Goal: Task Accomplishment & Management: Manage account settings

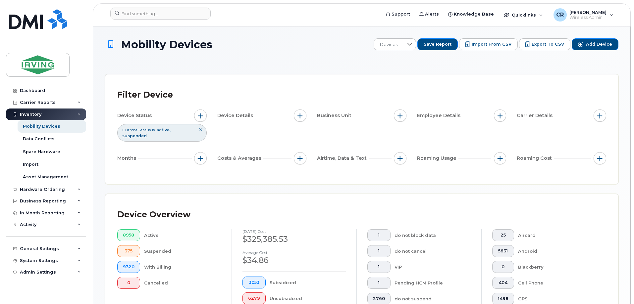
scroll to position [127, 0]
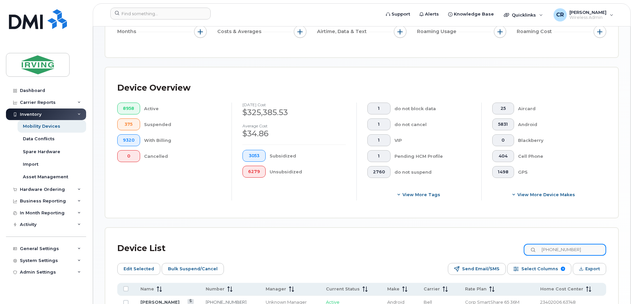
drag, startPoint x: 571, startPoint y: 241, endPoint x: 403, endPoint y: 224, distance: 169.3
click at [427, 228] on div "Device List 506-271-3340 Edit Selected Bulk Suspend/Cancel Send Email/SMS Selec…" at bounding box center [361, 282] width 513 height 108
paste input "3497157"
type input "5063497157"
click at [152, 300] on link "[PERSON_NAME]" at bounding box center [159, 302] width 39 height 5
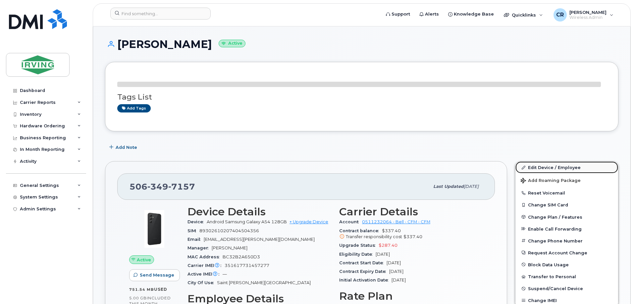
click at [559, 165] on link "Edit Device / Employee" at bounding box center [566, 168] width 103 height 12
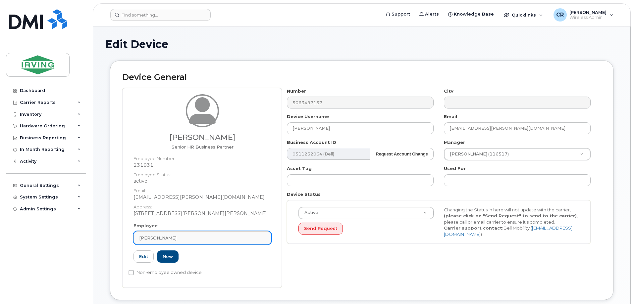
click at [165, 239] on div "[PERSON_NAME]" at bounding box center [202, 238] width 126 height 6
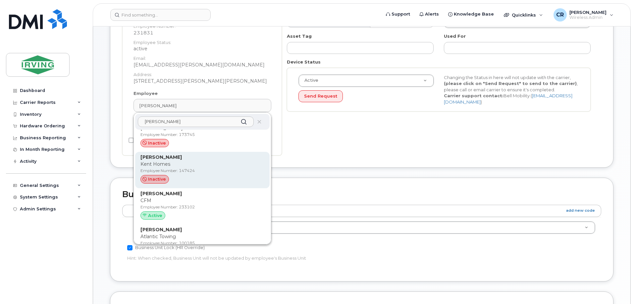
scroll to position [66, 0]
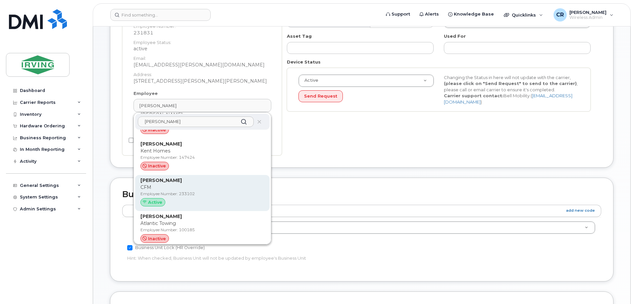
type input "JENNIFER HO"
click at [157, 190] on p "CFM" at bounding box center [202, 187] width 124 height 7
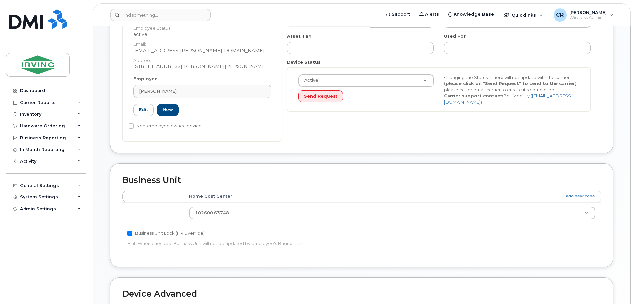
type input "233102"
type input "Jennifer Hope"
type input "hope.jennifer@cfmservice.ca"
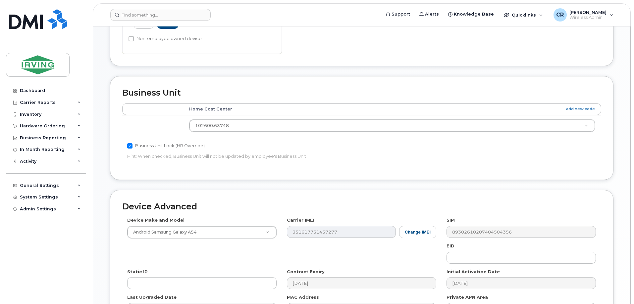
scroll to position [298, 0]
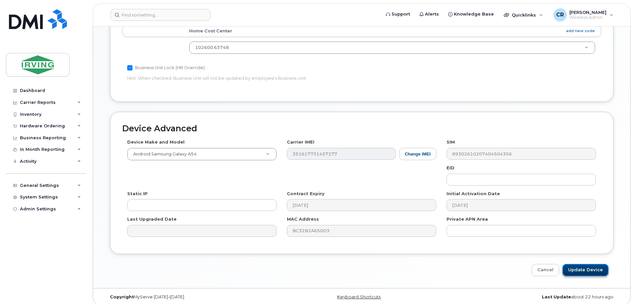
click at [581, 271] on input "Update Device" at bounding box center [585, 270] width 46 height 12
type input "Saving..."
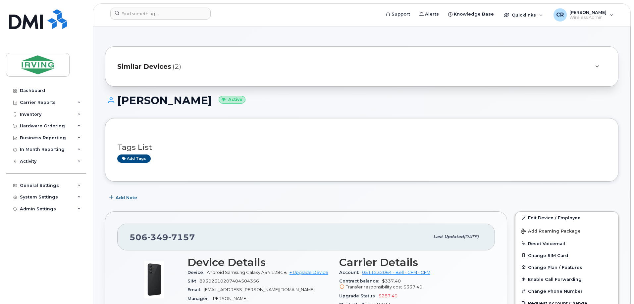
scroll to position [99, 0]
